Goal: Transaction & Acquisition: Obtain resource

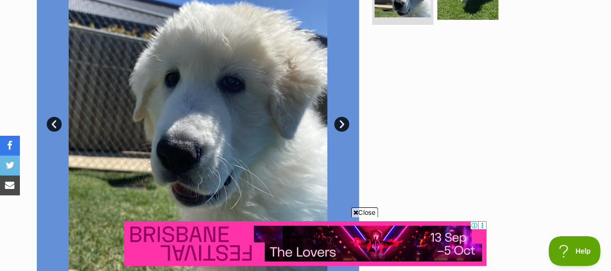
drag, startPoint x: 366, startPoint y: 213, endPoint x: 391, endPoint y: 199, distance: 29.2
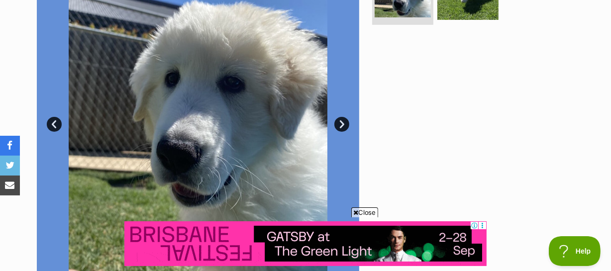
click at [366, 213] on span "Close" at bounding box center [364, 212] width 27 height 10
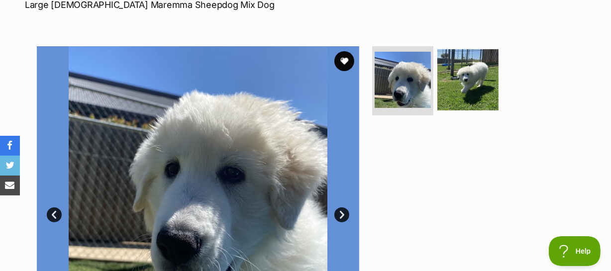
scroll to position [135, 0]
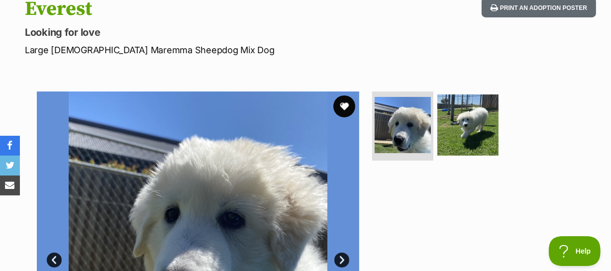
click at [342, 96] on button "favourite" at bounding box center [344, 107] width 22 height 22
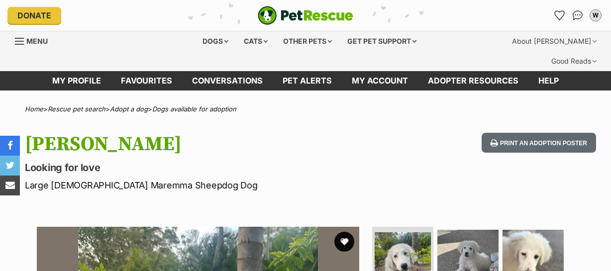
click at [341, 232] on button "favourite" at bounding box center [344, 242] width 20 height 20
